Goal: Task Accomplishment & Management: Manage account settings

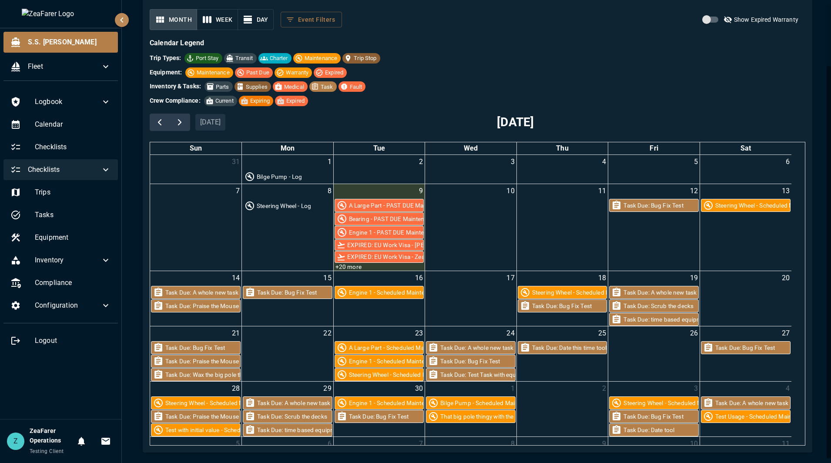
click at [69, 171] on span "Checklists" at bounding box center [64, 169] width 73 height 10
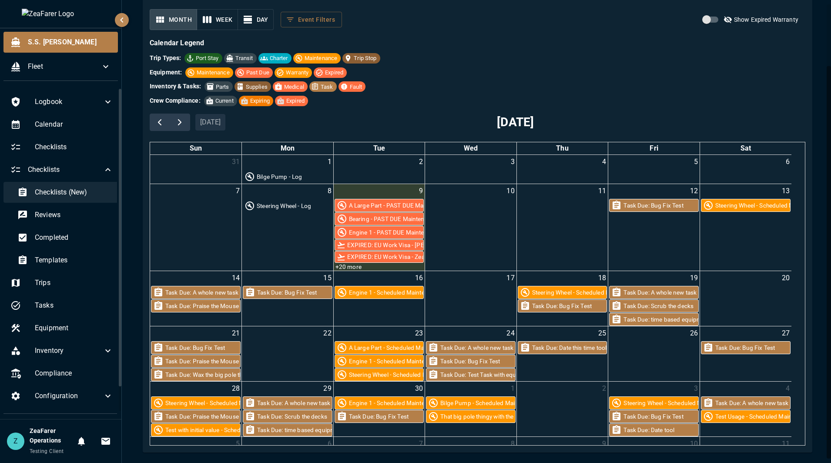
click at [64, 195] on span "Checklists (New)" at bounding box center [74, 192] width 78 height 10
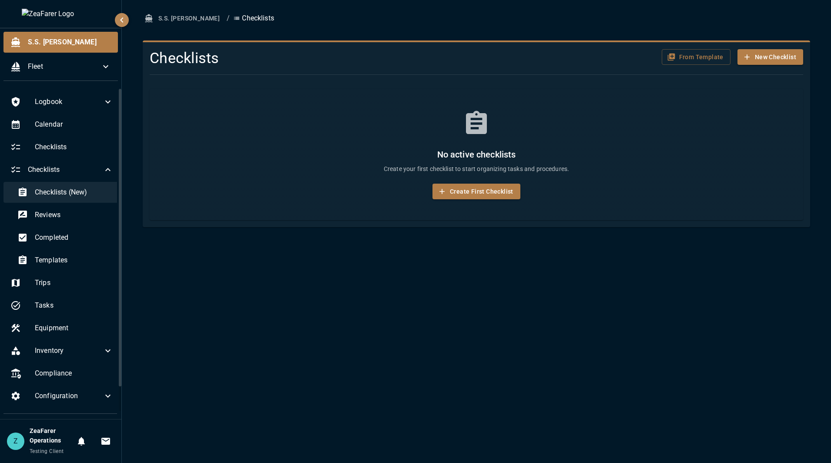
click at [75, 191] on span "Checklists (New)" at bounding box center [74, 192] width 78 height 10
click at [80, 193] on span "Checklists (New)" at bounding box center [74, 192] width 78 height 10
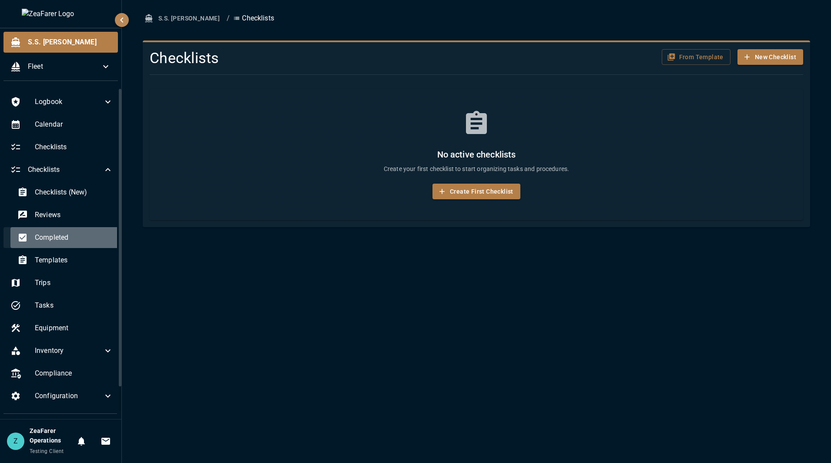
click at [74, 244] on div "Completed" at bounding box center [65, 237] width 110 height 21
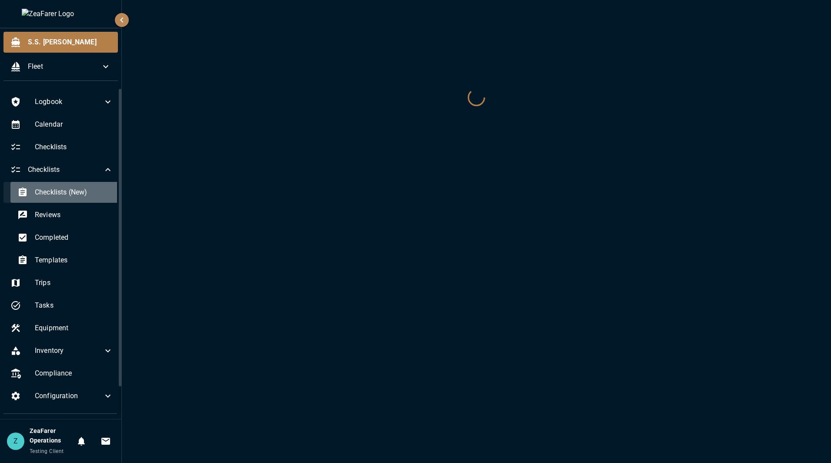
click at [66, 201] on div "Checklists (New)" at bounding box center [65, 192] width 110 height 21
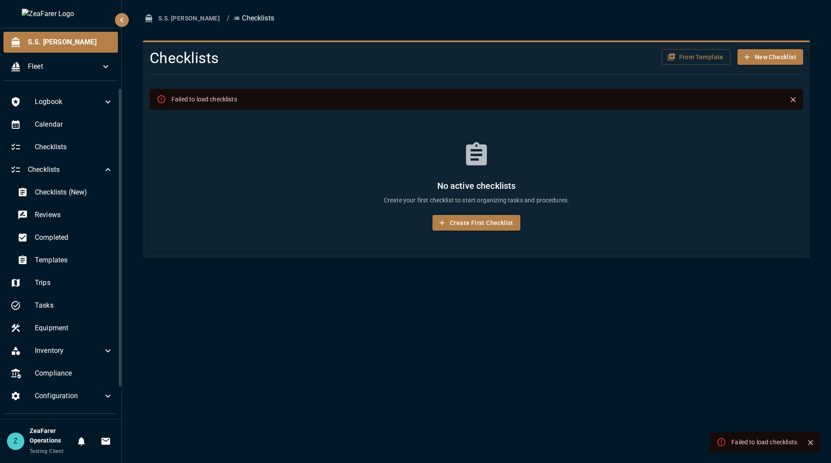
click at [788, 98] on button "Close" at bounding box center [793, 99] width 13 height 13
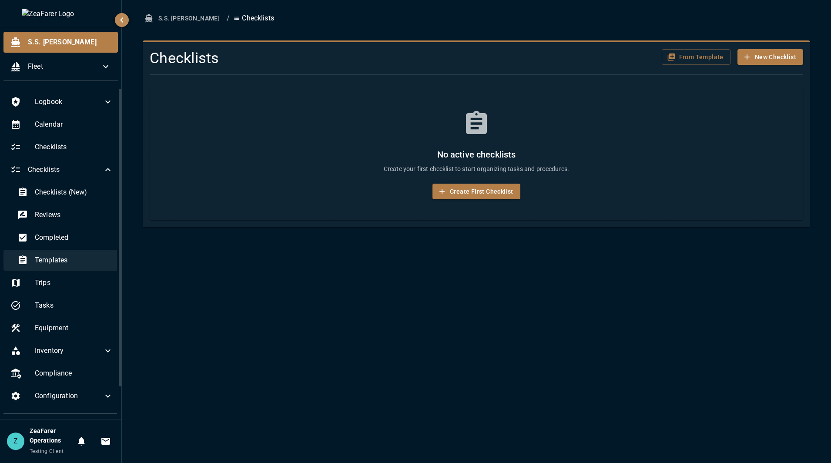
click at [61, 255] on span "Templates" at bounding box center [74, 260] width 78 height 10
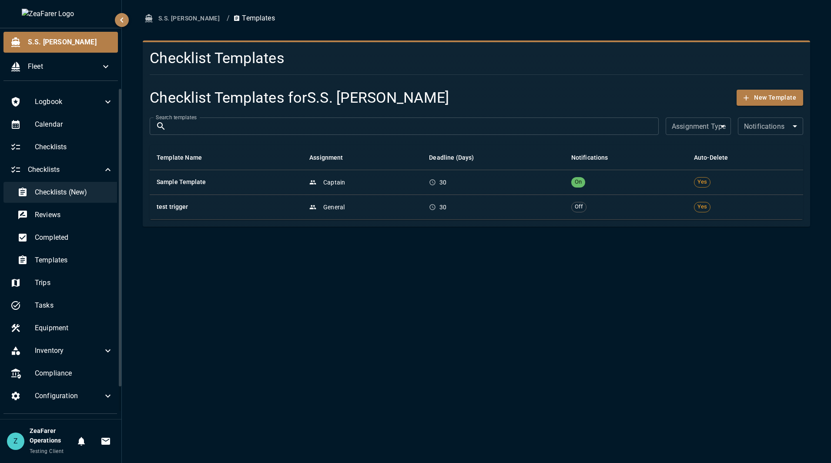
click at [60, 186] on div "Checklists (New)" at bounding box center [65, 192] width 110 height 21
